Goal: Information Seeking & Learning: Learn about a topic

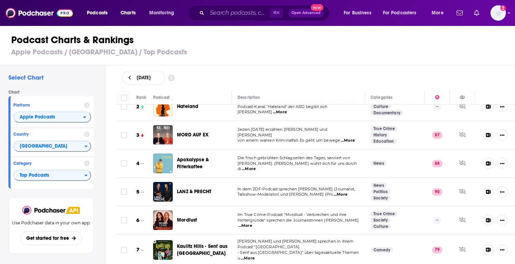
scroll to position [48, 0]
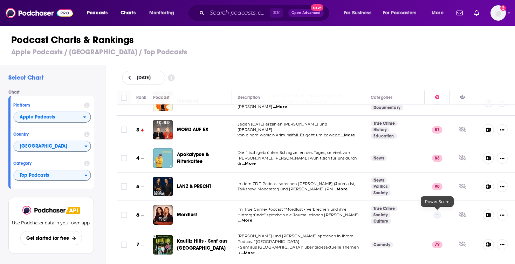
click at [437, 214] on p "--" at bounding box center [437, 214] width 8 height 7
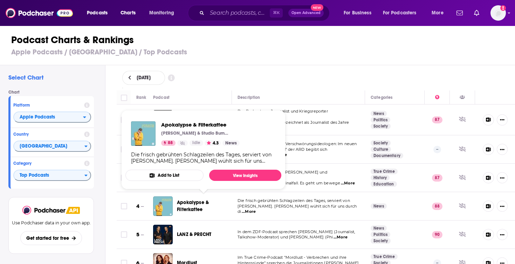
scroll to position [0, 0]
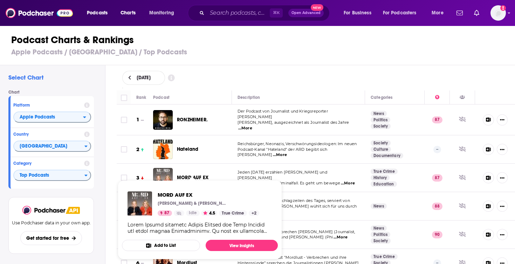
click at [188, 174] on span "MORD AUF EX" at bounding box center [193, 177] width 32 height 6
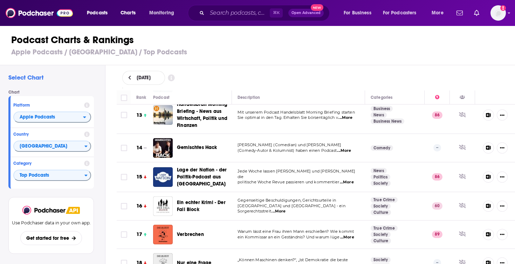
click at [183, 144] on span "Gemischtes Hack" at bounding box center [197, 147] width 40 height 6
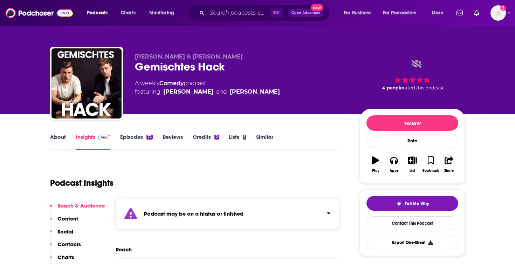
click at [58, 134] on link "About" at bounding box center [58, 141] width 16 height 16
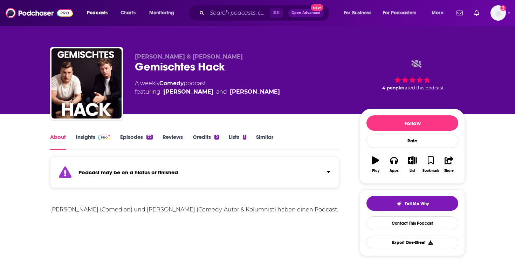
click at [145, 137] on link "Episodes 72" at bounding box center [136, 141] width 33 height 16
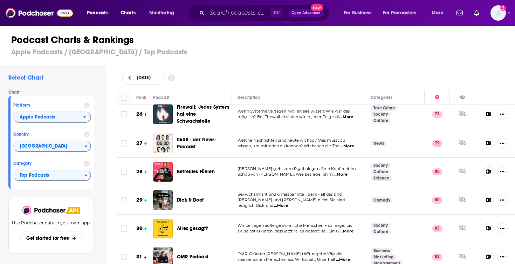
scroll to position [744, 0]
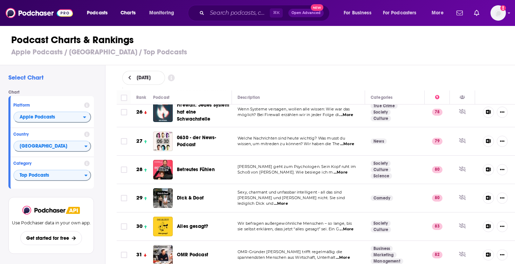
click at [184, 136] on span "0630 - der News-Podcast" at bounding box center [203, 141] width 53 height 14
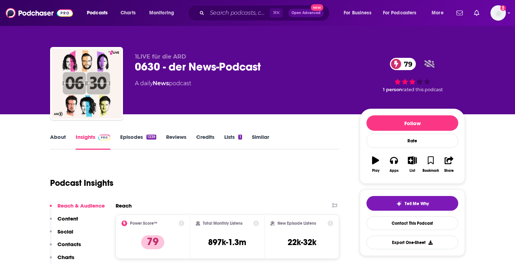
click at [127, 136] on link "Episodes 1339" at bounding box center [138, 141] width 36 height 16
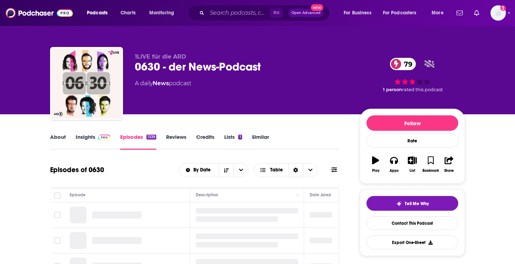
click at [63, 136] on link "About" at bounding box center [58, 141] width 16 height 16
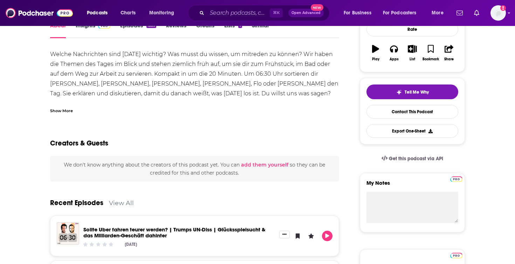
scroll to position [115, 0]
